Goal: Information Seeking & Learning: Learn about a topic

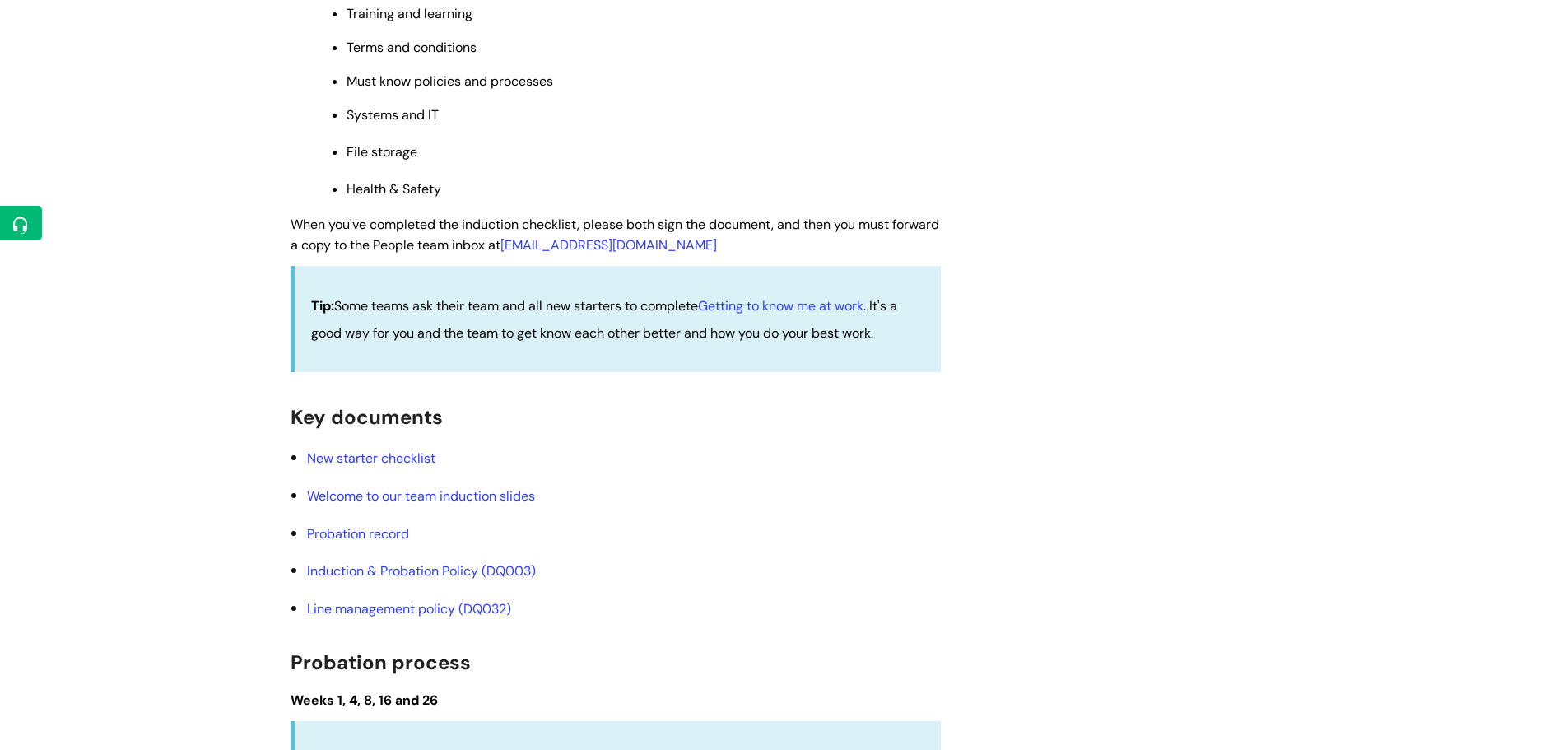
scroll to position [1605, 0]
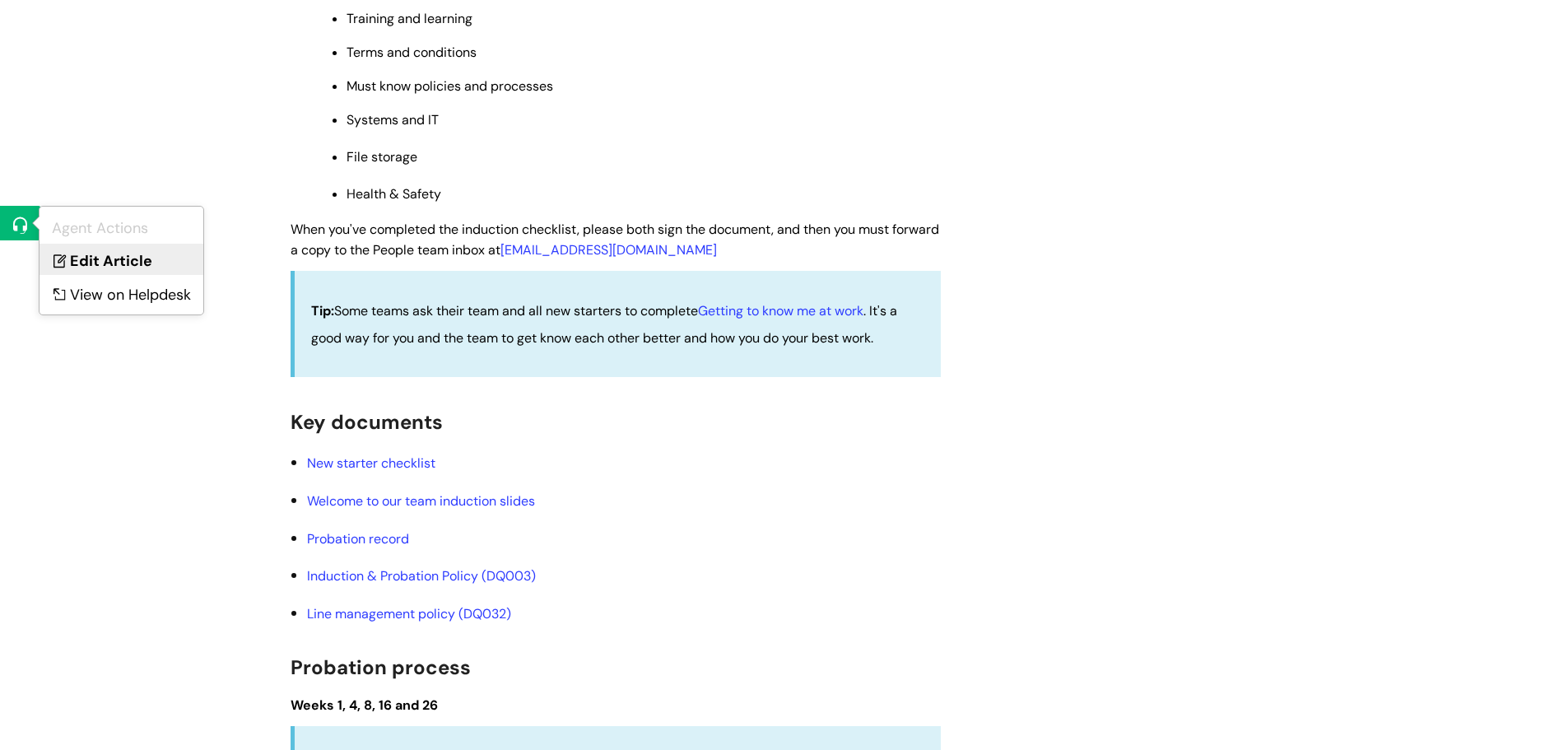
click at [81, 261] on link "Edit Article" at bounding box center [121, 259] width 164 height 30
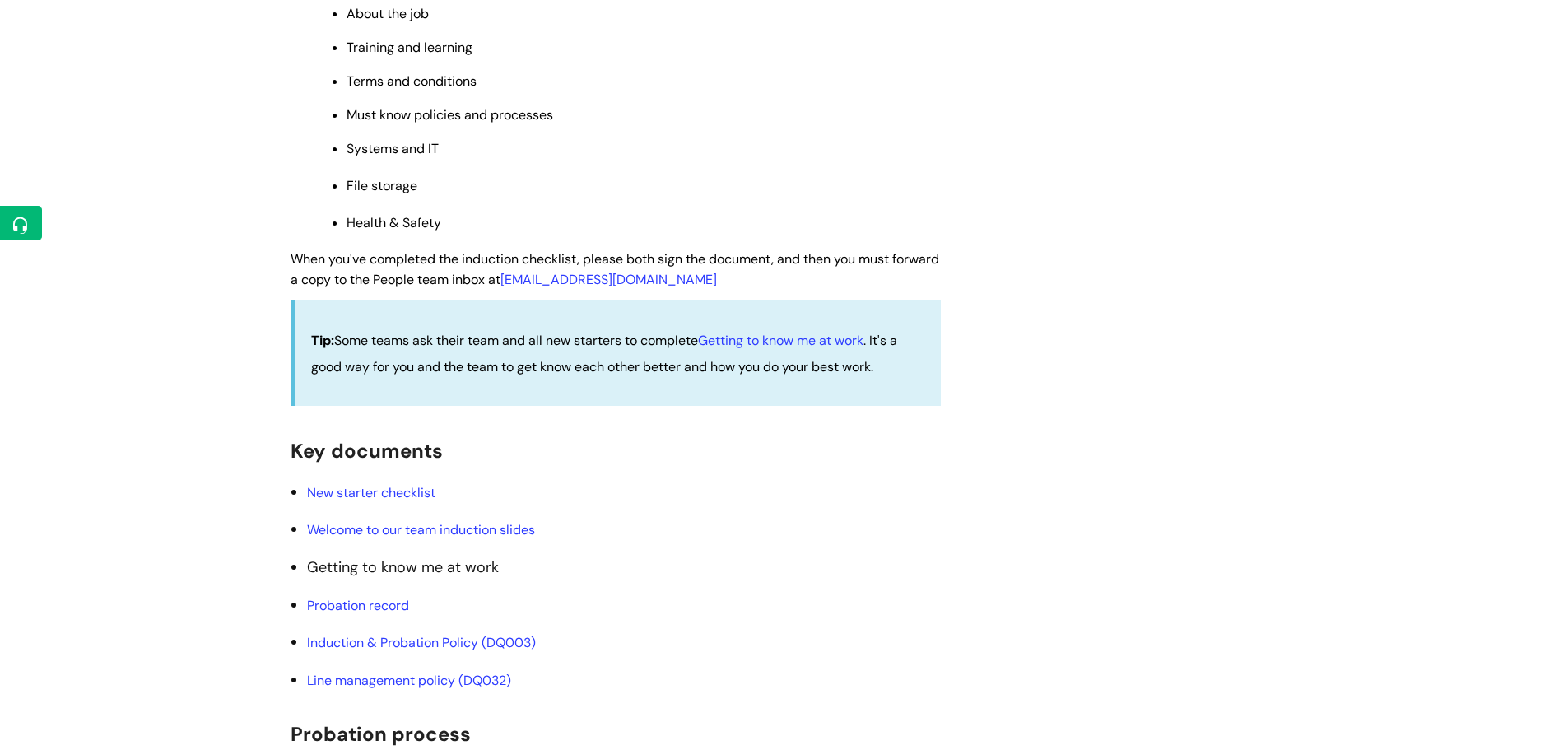
scroll to position [1646, 0]
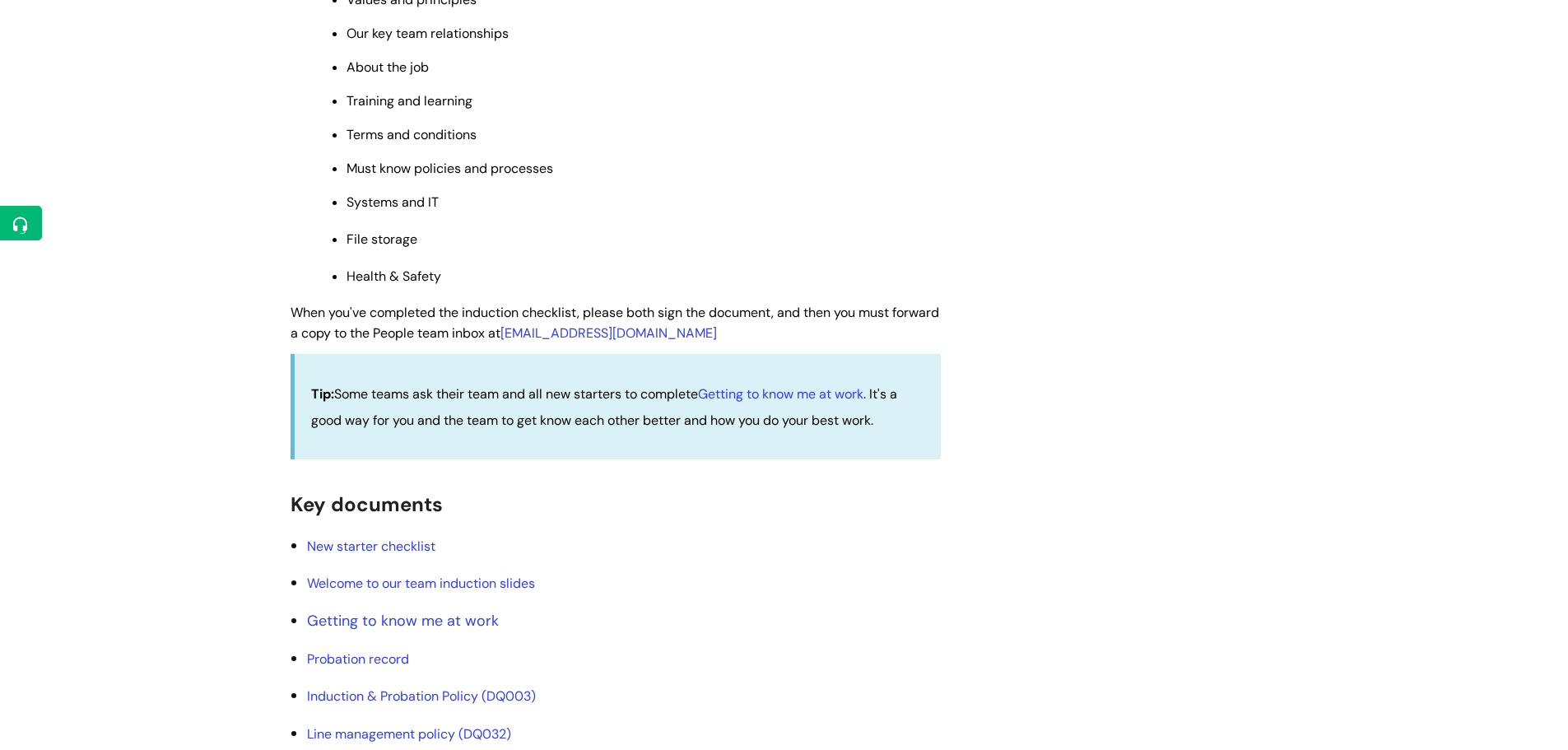
scroll to position [1646, 0]
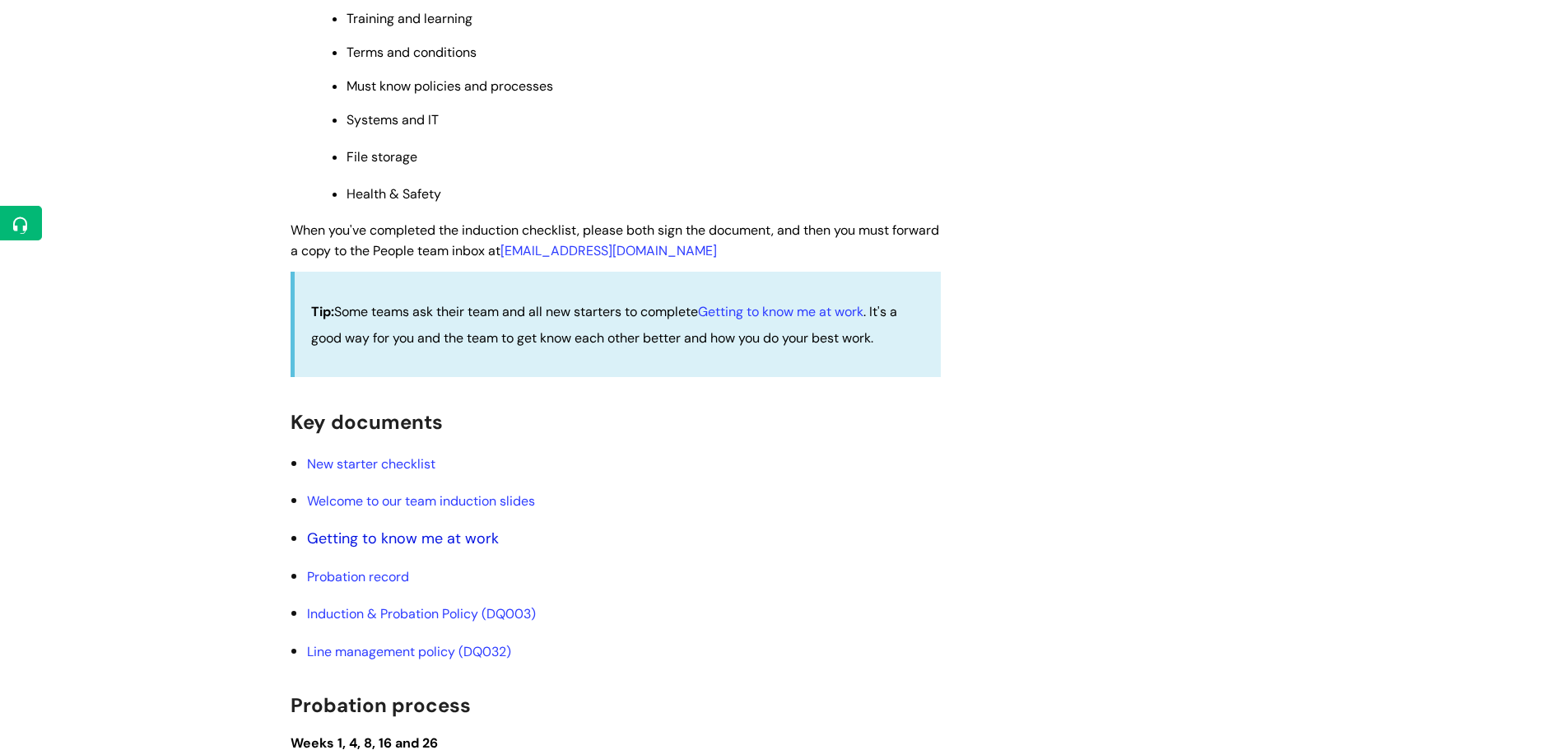
click at [445, 541] on link "Getting to know me at work" at bounding box center [403, 538] width 191 height 20
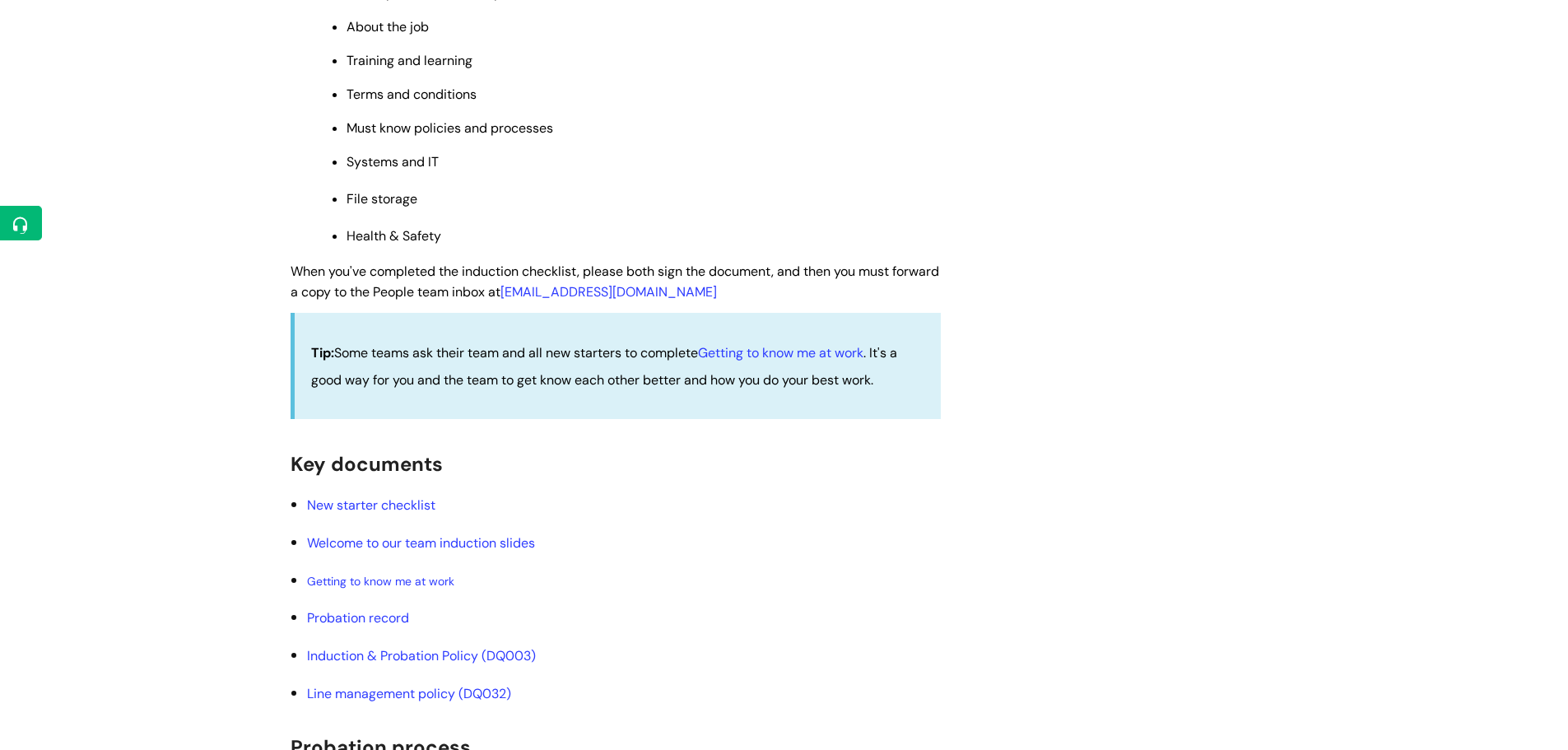
scroll to position [1729, 0]
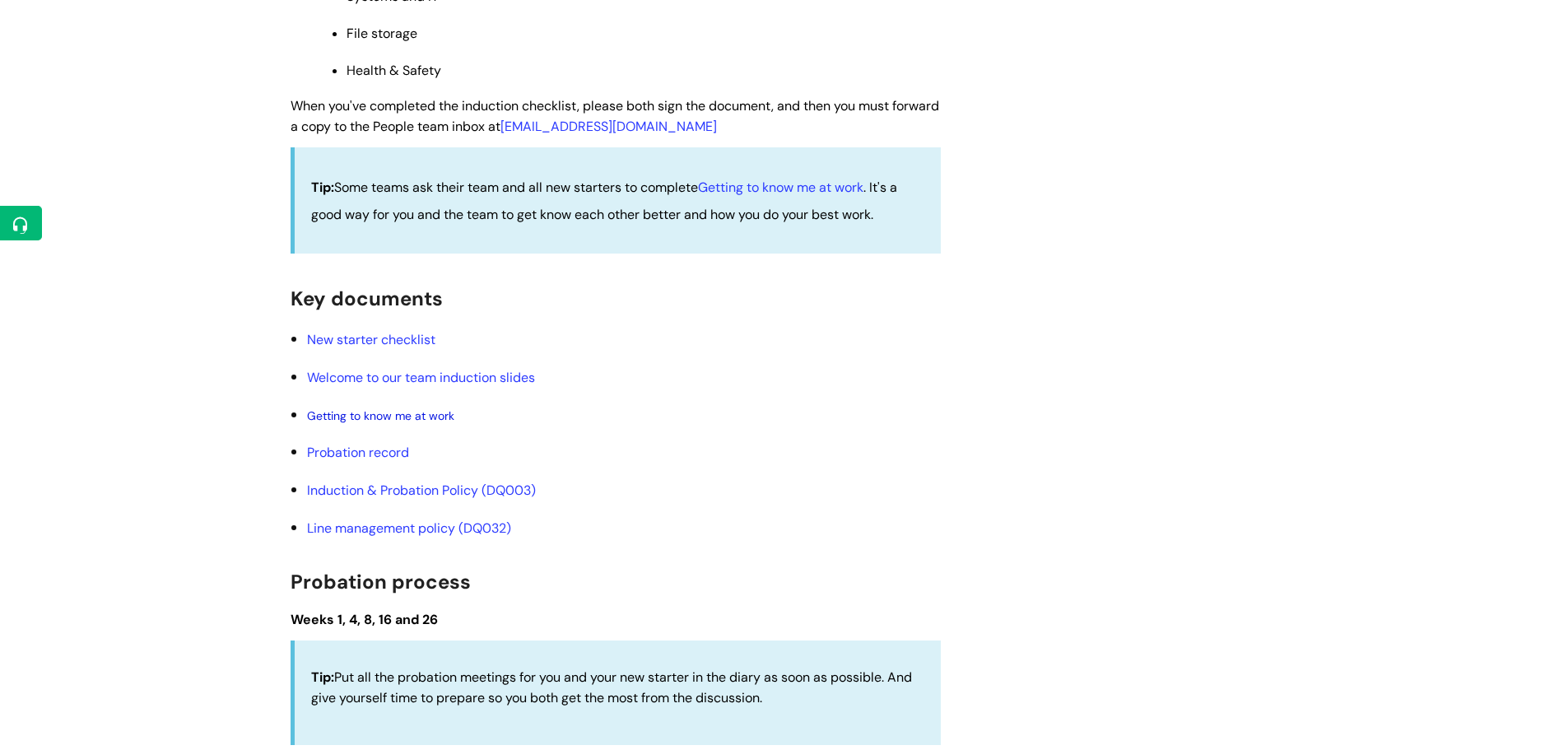
click at [433, 420] on span "Getting to know me at work" at bounding box center [380, 416] width 147 height 15
